Goal: Navigation & Orientation: Find specific page/section

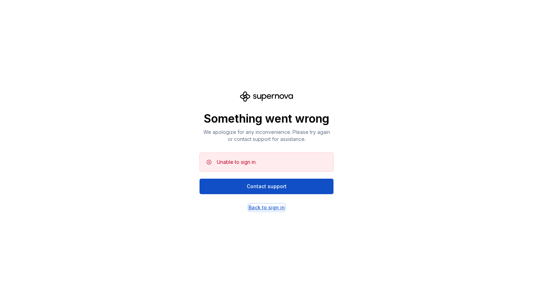
click at [264, 208] on div "Back to sign in" at bounding box center [267, 207] width 36 height 7
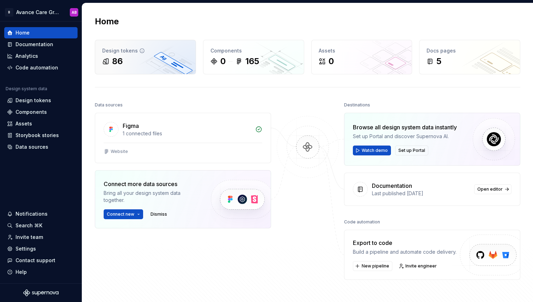
click at [138, 59] on div "86" at bounding box center [145, 61] width 86 height 11
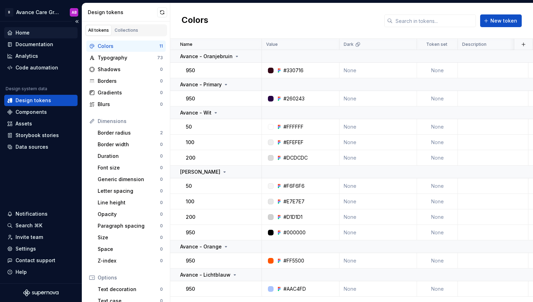
click at [39, 33] on div "Home" at bounding box center [41, 32] width 68 height 7
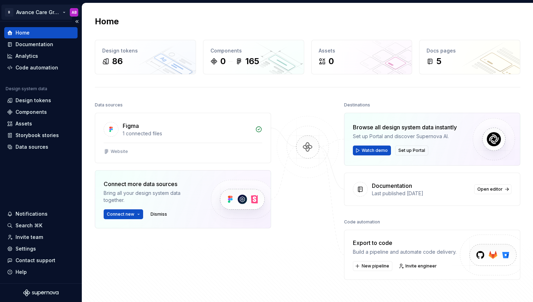
click at [41, 12] on html "B Avance Care Group AB Home Documentation Analytics Code automation Design syst…" at bounding box center [266, 151] width 533 height 302
